Goal: Information Seeking & Learning: Find specific fact

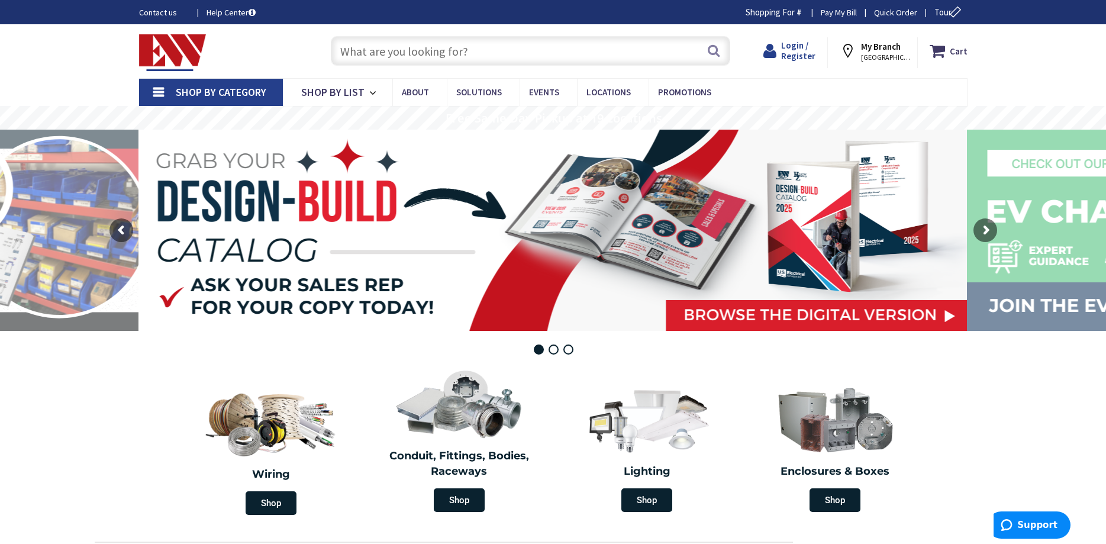
type input "[STREET_ADDRESS]"
click at [790, 47] on span "Login / Register" at bounding box center [798, 51] width 34 height 22
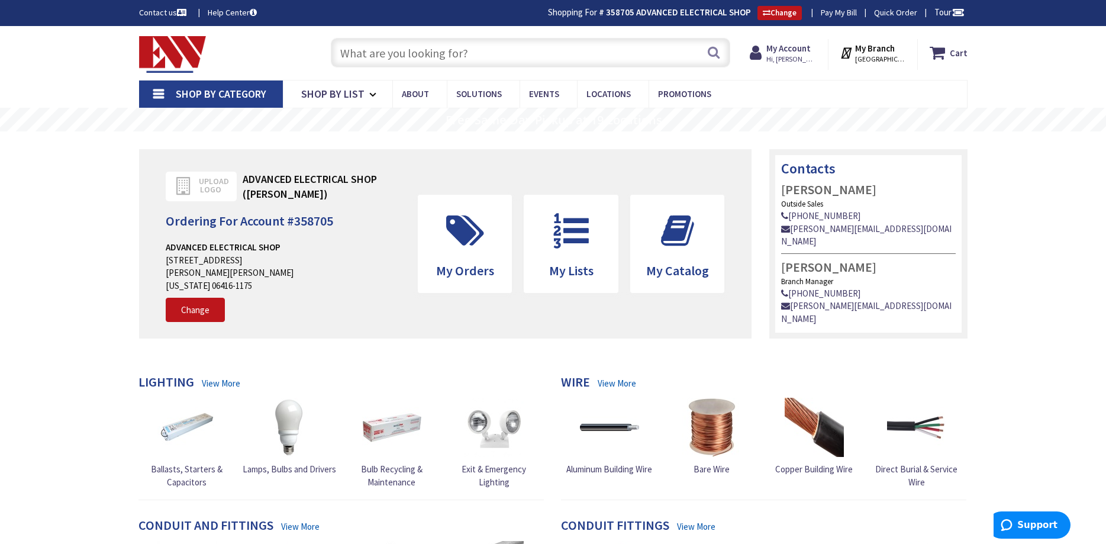
click at [369, 54] on input "text" at bounding box center [530, 53] width 399 height 30
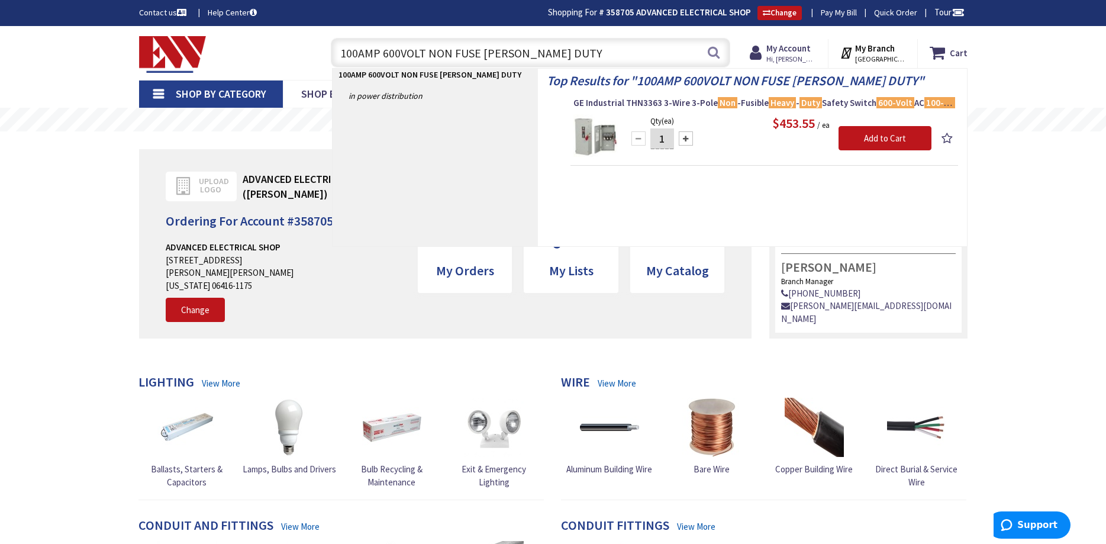
type input "100AMP 600VOLT NON FUSE HEANY DUTY"
click at [585, 136] on img at bounding box center [595, 136] width 44 height 44
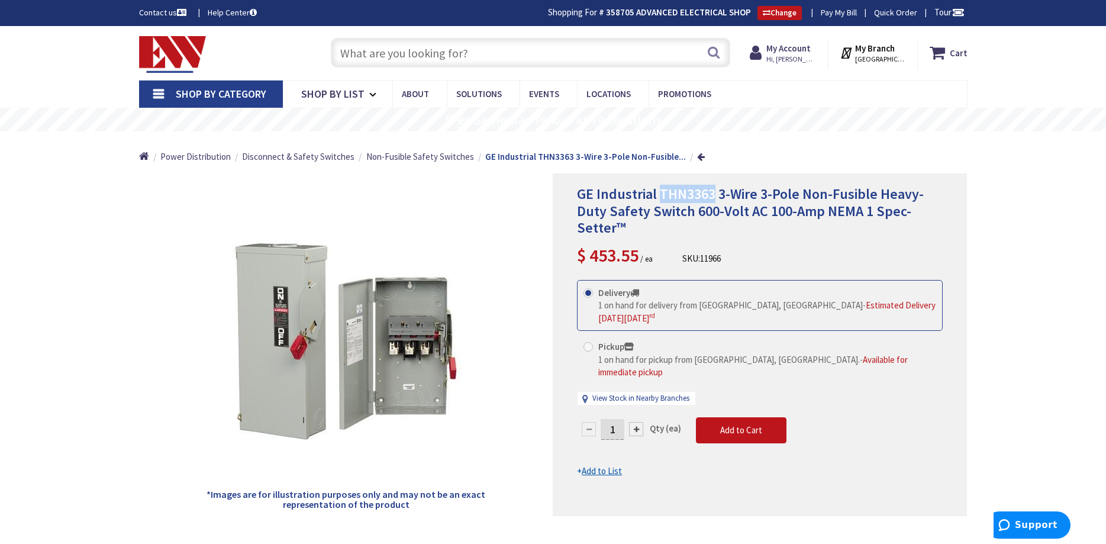
drag, startPoint x: 713, startPoint y: 195, endPoint x: 662, endPoint y: 194, distance: 51.5
click at [662, 194] on span "GE Industrial THN3363 3-Wire 3-Pole Non-Fusible Heavy-Duty Safety Switch 600-Vo…" at bounding box center [750, 211] width 347 height 53
copy span "THN3363"
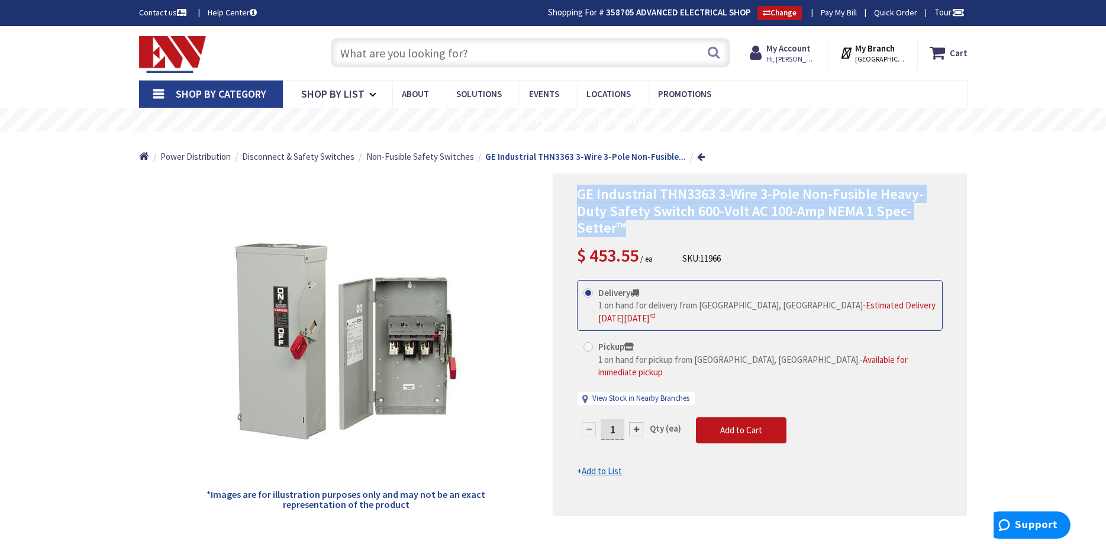
drag, startPoint x: 623, startPoint y: 227, endPoint x: 571, endPoint y: 199, distance: 58.8
click at [571, 199] on div "GE Industrial THN3363 3-Wire 3-Pole Non-Fusible Heavy-Duty Safety Switch 600-Vo…" at bounding box center [760, 344] width 414 height 343
copy span "GE Industrial THN3363 3-Wire 3-Pole Non-Fusible Heavy-Duty Safety Switch 600-Vo…"
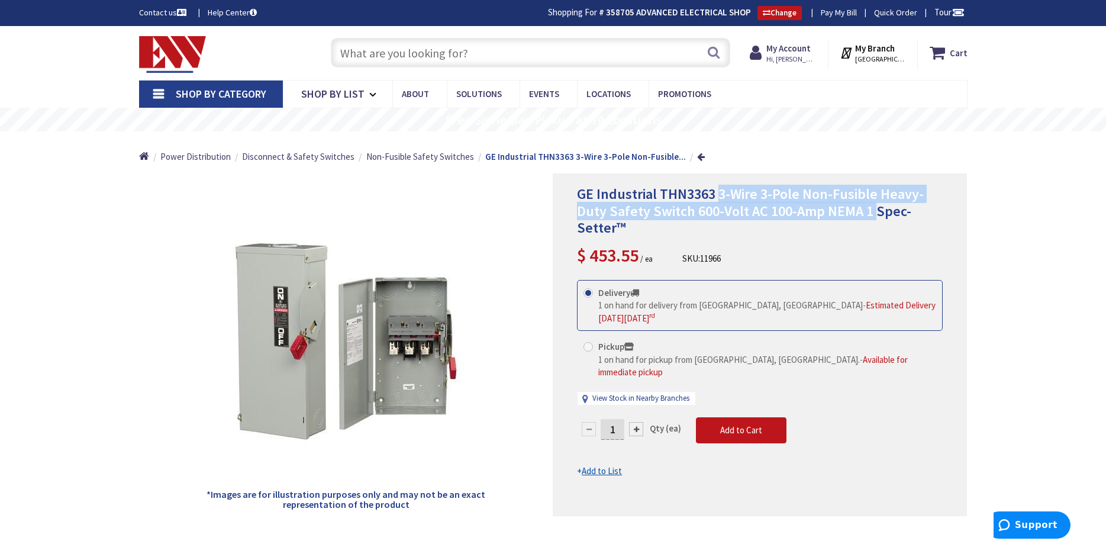
drag, startPoint x: 872, startPoint y: 212, endPoint x: 719, endPoint y: 192, distance: 154.6
click at [719, 192] on span "GE Industrial THN3363 3-Wire 3-Pole Non-Fusible Heavy-Duty Safety Switch 600-Vo…" at bounding box center [750, 211] width 347 height 53
copy span "3-Wire 3-Pole Non-Fusible Heavy-Duty Safety Switch 600-Volt AC 100-Amp NEMA 1"
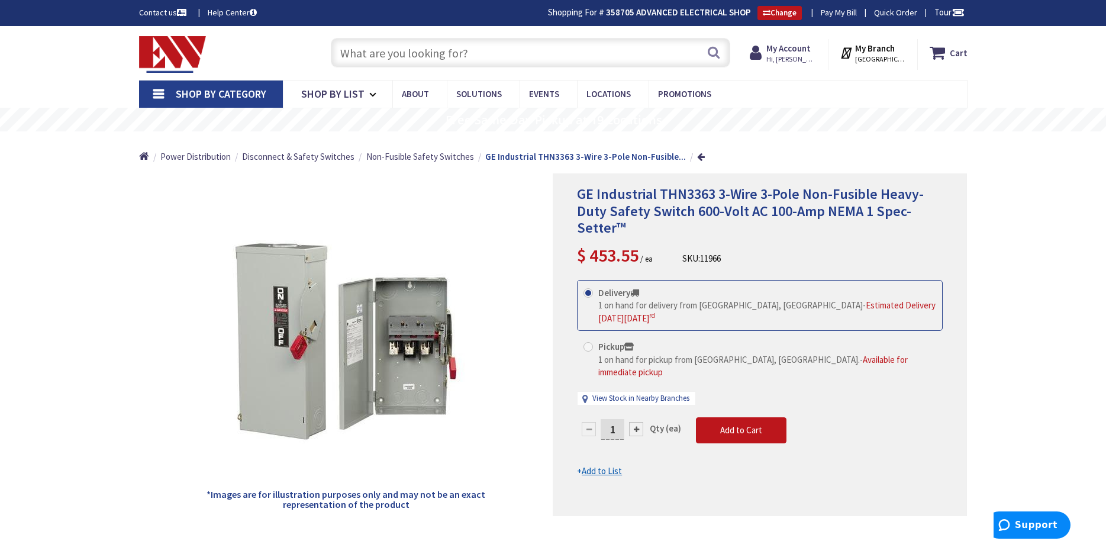
click at [368, 52] on input "text" at bounding box center [530, 53] width 399 height 30
paste input "3-Wire 3-Pole Non-Fusible Heavy-Duty Safety Switch 600-Volt AC 100-Amp NEMA 1"
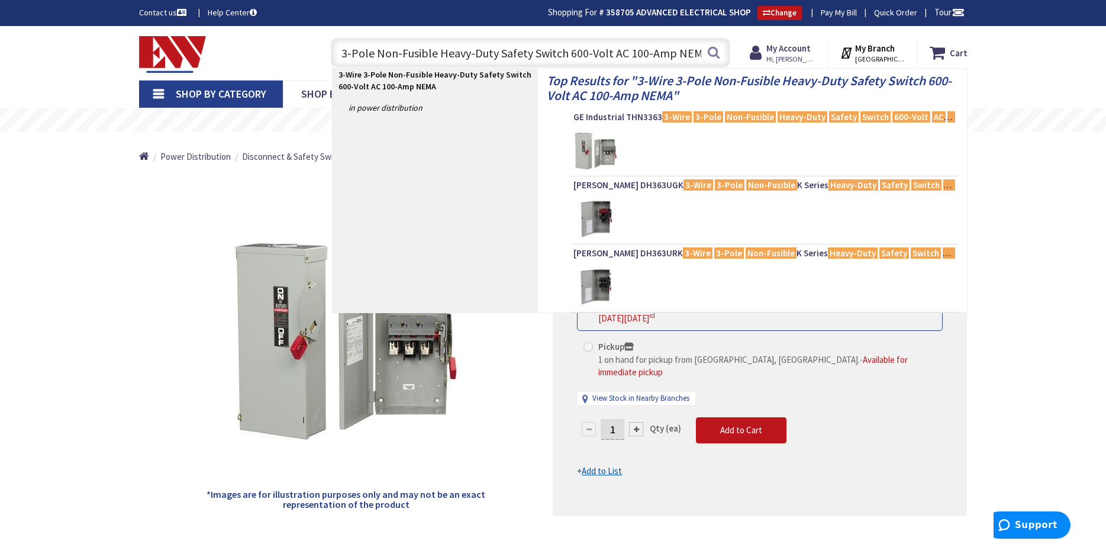
scroll to position [0, 39]
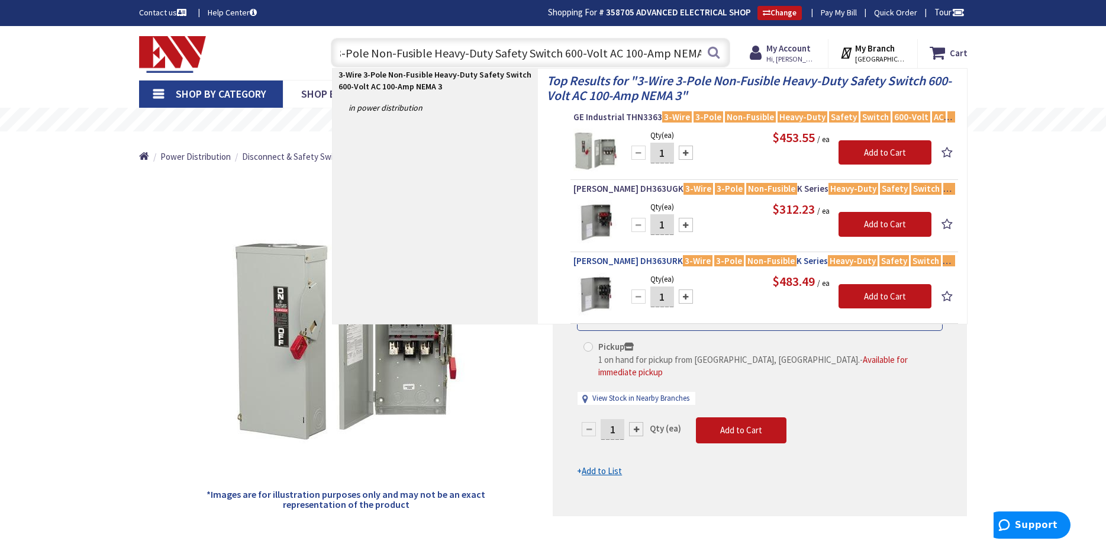
type input "3-Wire 3-Pole Non-Fusible Heavy-Duty Safety Switch 600-Volt AC 100-Amp NEMA 3"
click at [623, 262] on span "Eaton DH363URK 3-Wire 3-Pole Non-Fusible K Series Heavy-Duty Safety Switch 600-…" at bounding box center [764, 261] width 382 height 12
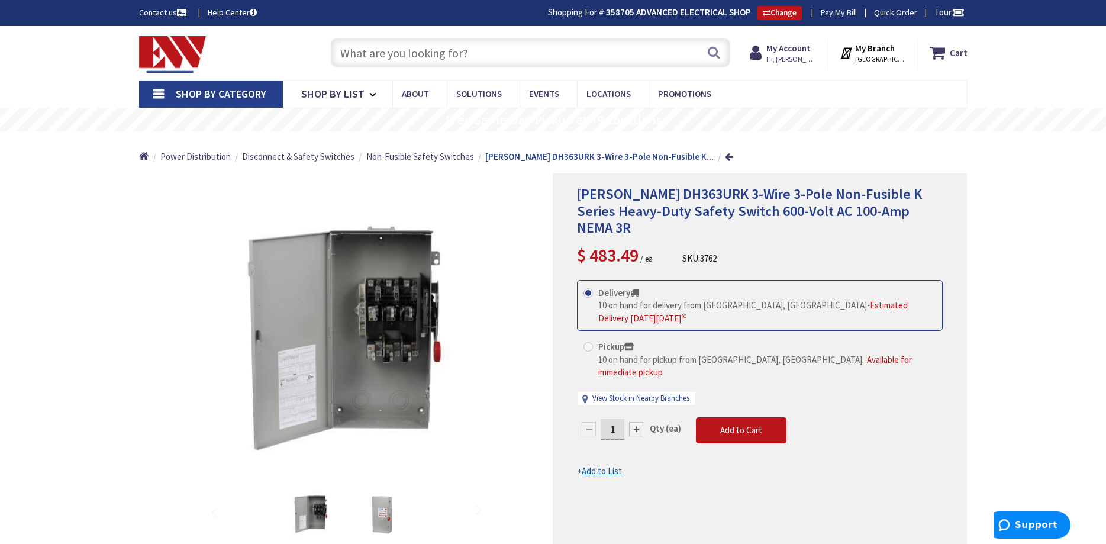
click at [365, 56] on input "text" at bounding box center [530, 53] width 399 height 30
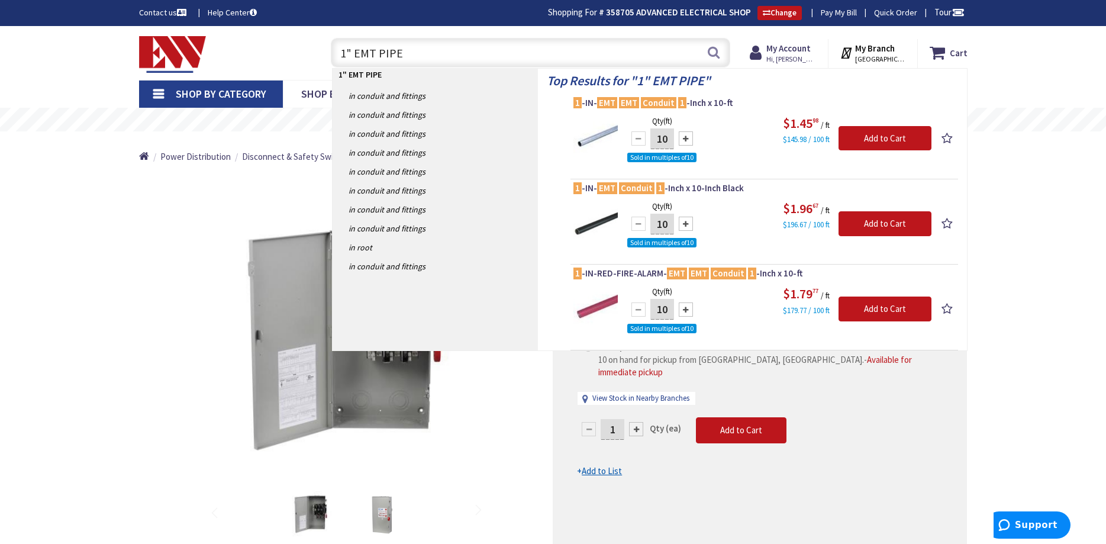
type input "1" EMT PIPE"
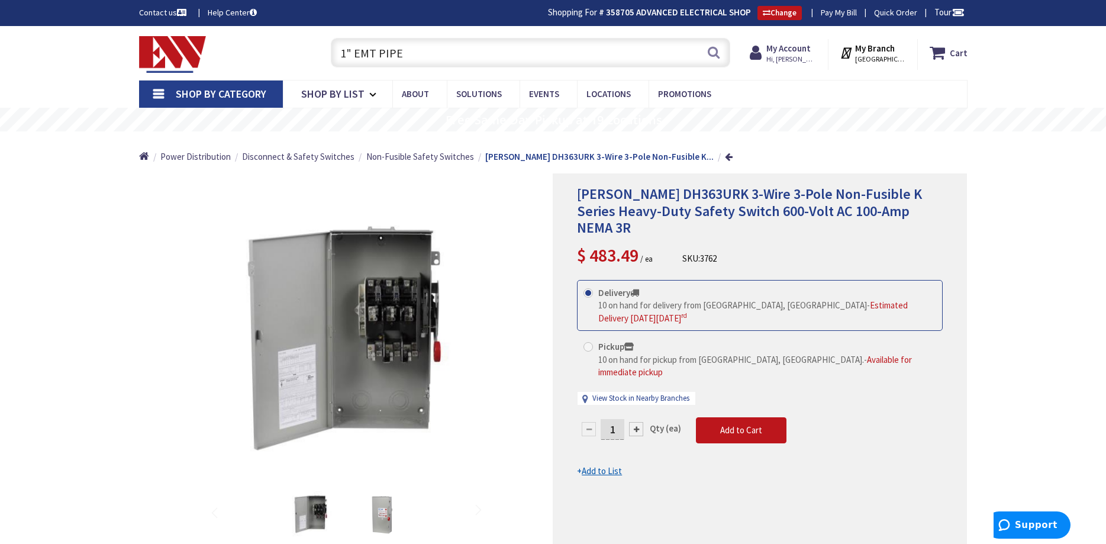
drag, startPoint x: 404, startPoint y: 52, endPoint x: 247, endPoint y: 47, distance: 156.9
click at [331, 47] on input "1" EMT PIPE" at bounding box center [530, 53] width 399 height 30
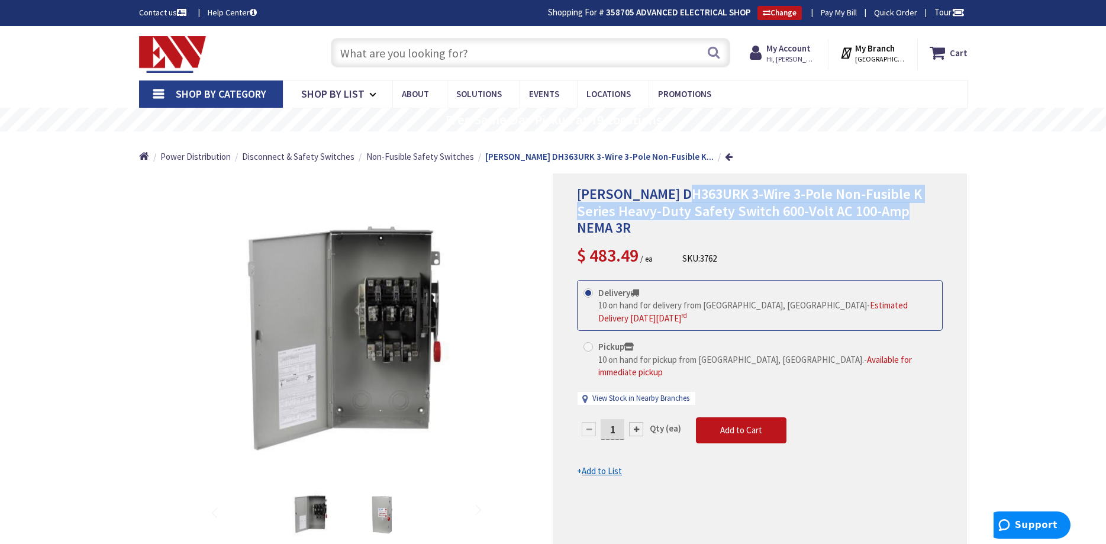
drag, startPoint x: 877, startPoint y: 211, endPoint x: 687, endPoint y: 191, distance: 191.0
click at [687, 191] on span "[PERSON_NAME] DH363URK 3-Wire 3-Pole Non-Fusible K Series Heavy-Duty Safety Swi…" at bounding box center [749, 211] width 345 height 53
copy span "3-Wire 3-Pole Non-Fusible K Series Heavy-Duty Safety Switch 600-Volt AC 100-Amp…"
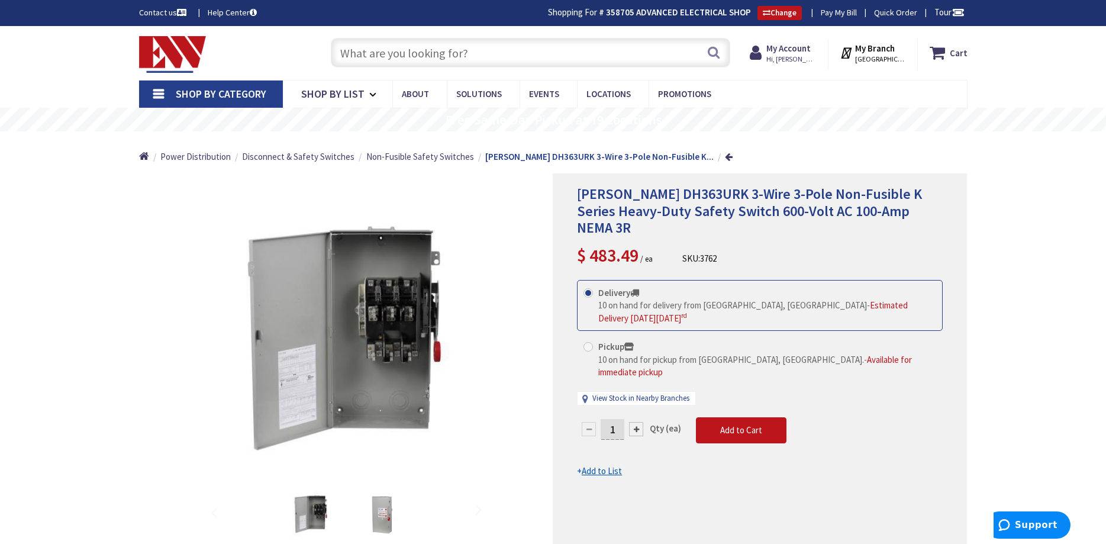
click at [375, 57] on input "text" at bounding box center [530, 53] width 399 height 30
paste input "3-Wire 3-Pole Non-Fusible K Series Heavy-Duty Safety Switch 600-Volt AC 100-Amp…"
drag, startPoint x: 616, startPoint y: 53, endPoint x: 639, endPoint y: 84, distance: 38.9
click at [617, 54] on input "3-Wire 3-Pole Non-Fusible K Series Heavy-Duty Safety Switch 600-Volt AC 100-Amp…" at bounding box center [530, 53] width 399 height 30
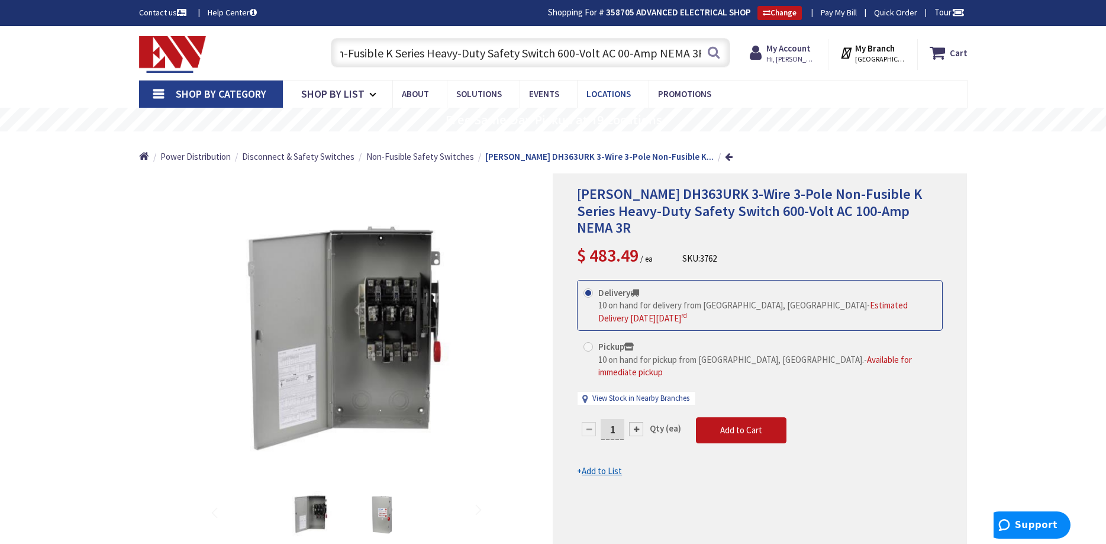
scroll to position [0, 82]
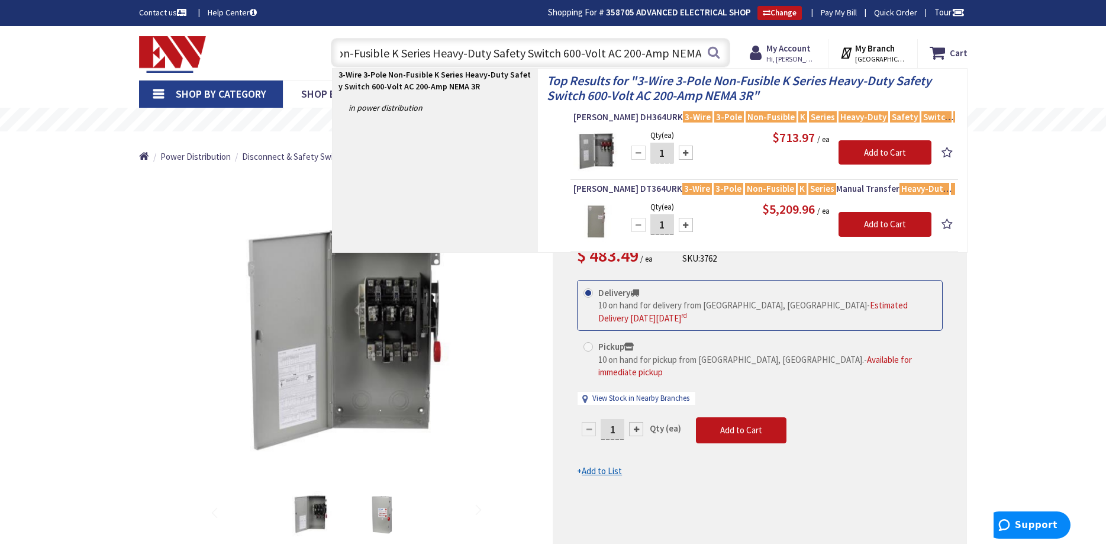
click at [177, 264] on div "*Images are for illustration purposes only and may not be an exact representati…" at bounding box center [346, 377] width 414 height 408
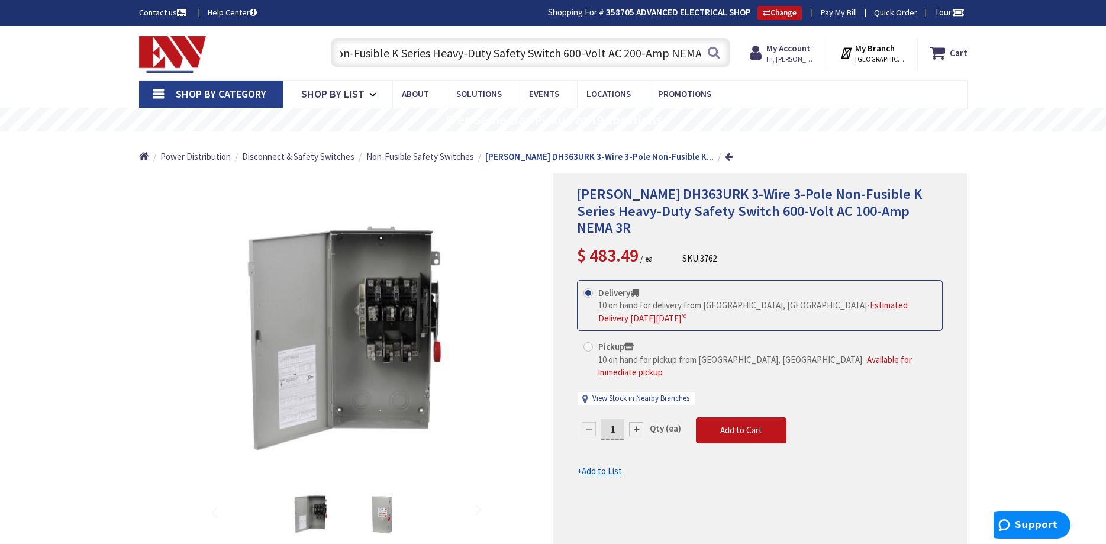
click at [703, 54] on input "3-Wire 3-Pole Non-Fusible K Series Heavy-Duty Safety Switch 600-Volt AC 200-Amp…" at bounding box center [530, 53] width 399 height 30
drag, startPoint x: 703, startPoint y: 54, endPoint x: 292, endPoint y: 49, distance: 410.2
click at [292, 49] on div "Toggle Nav 3-Wire 3-Pole Non-Fusible K Series Heavy-Duty Safety Switch 600-Volt…" at bounding box center [553, 53] width 846 height 40
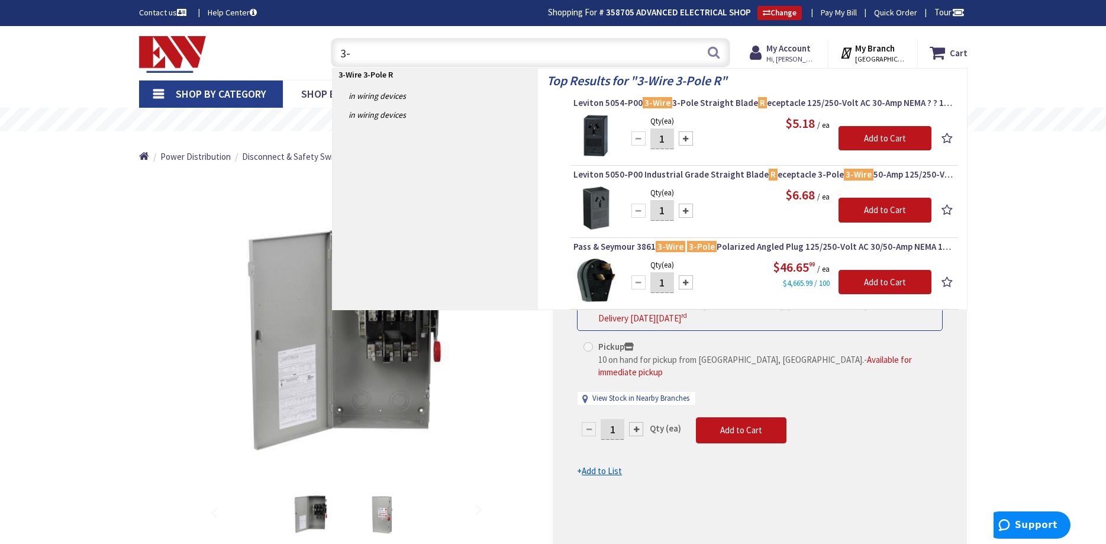
type input "3"
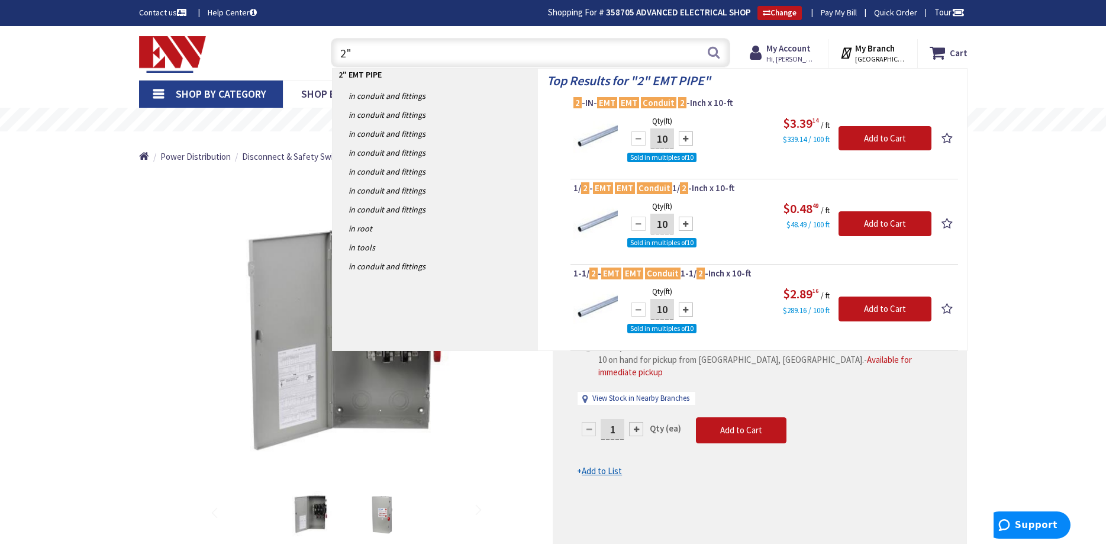
type input "2"
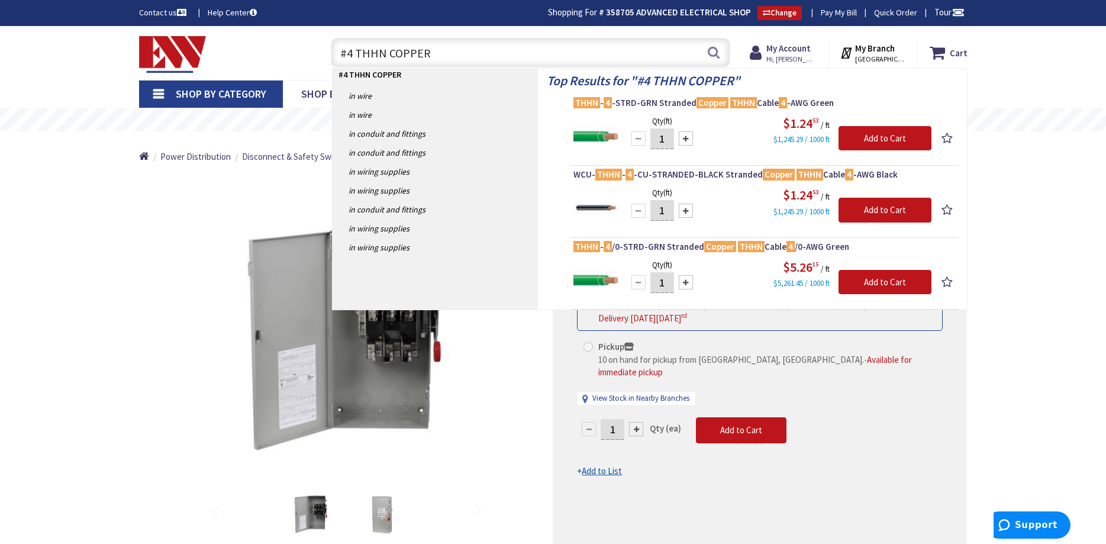
type input "#4 THHN COPPER"
